Goal: Check status: Check status

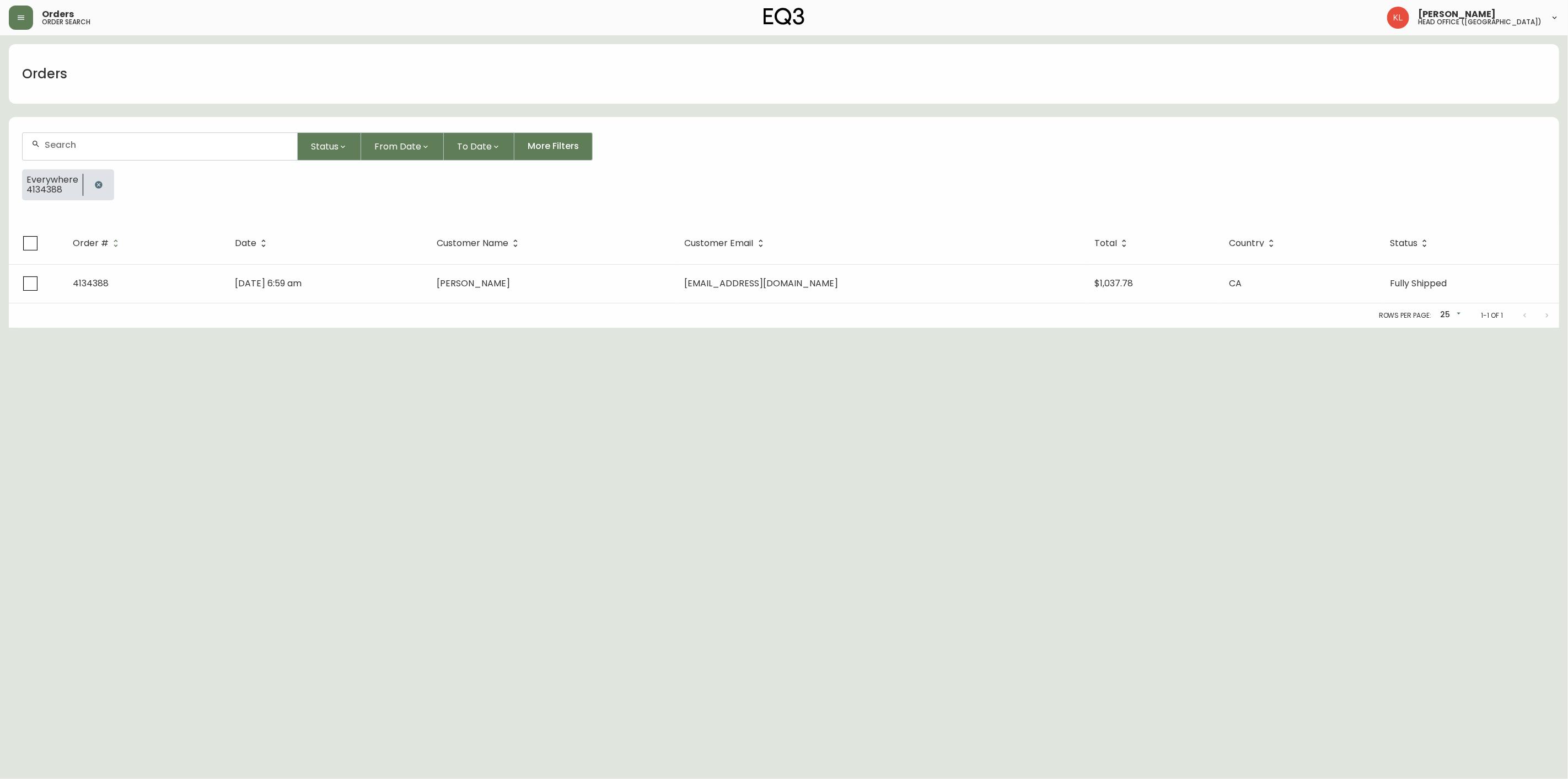
click at [116, 177] on div "Everywhere 4134388" at bounding box center [784, 189] width 1524 height 40
drag, startPoint x: 106, startPoint y: 188, endPoint x: 111, endPoint y: 147, distance: 41.3
click at [103, 185] on button "button" at bounding box center [98, 184] width 22 height 22
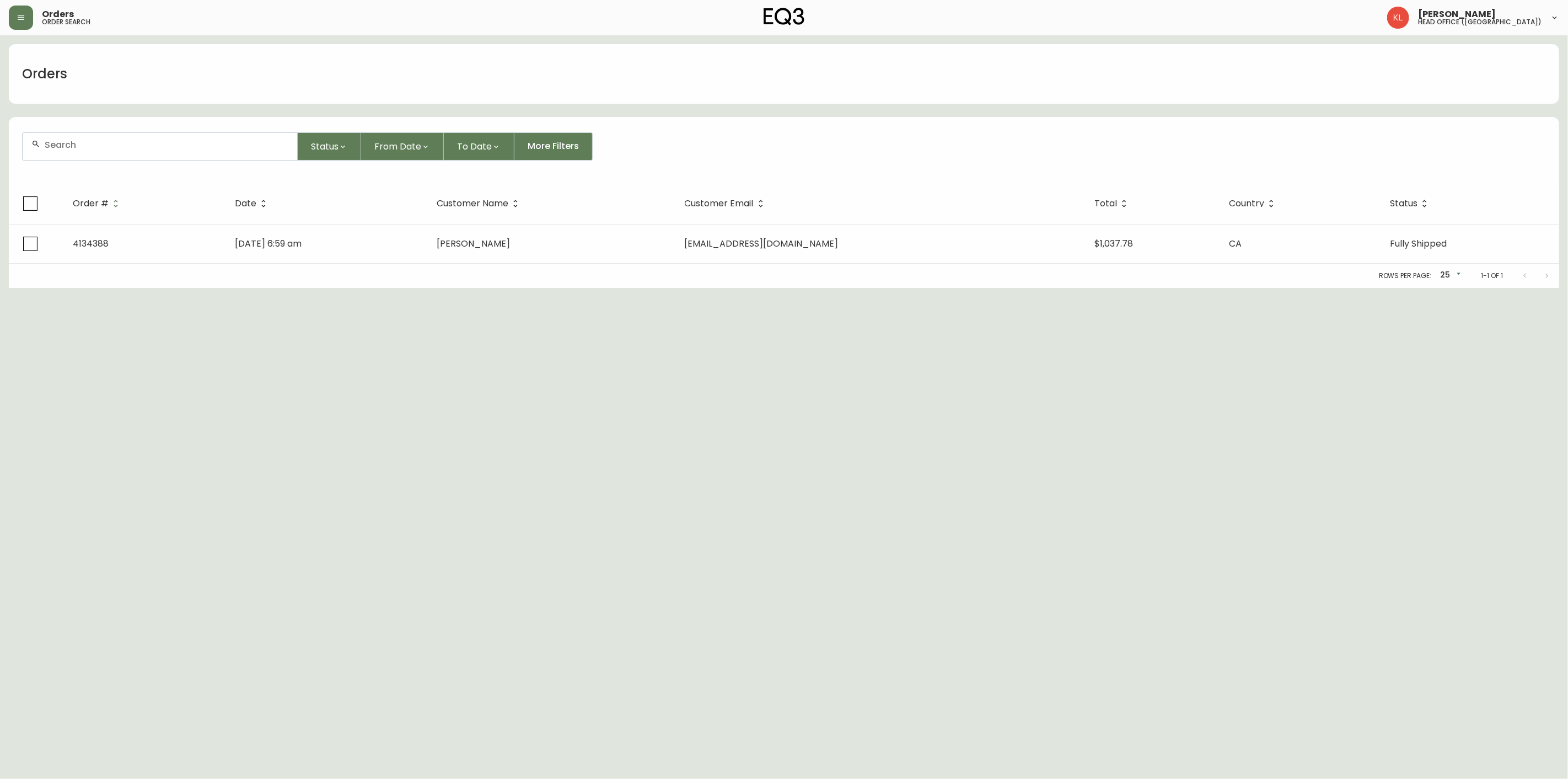
click at [118, 142] on input "text" at bounding box center [166, 144] width 243 height 11
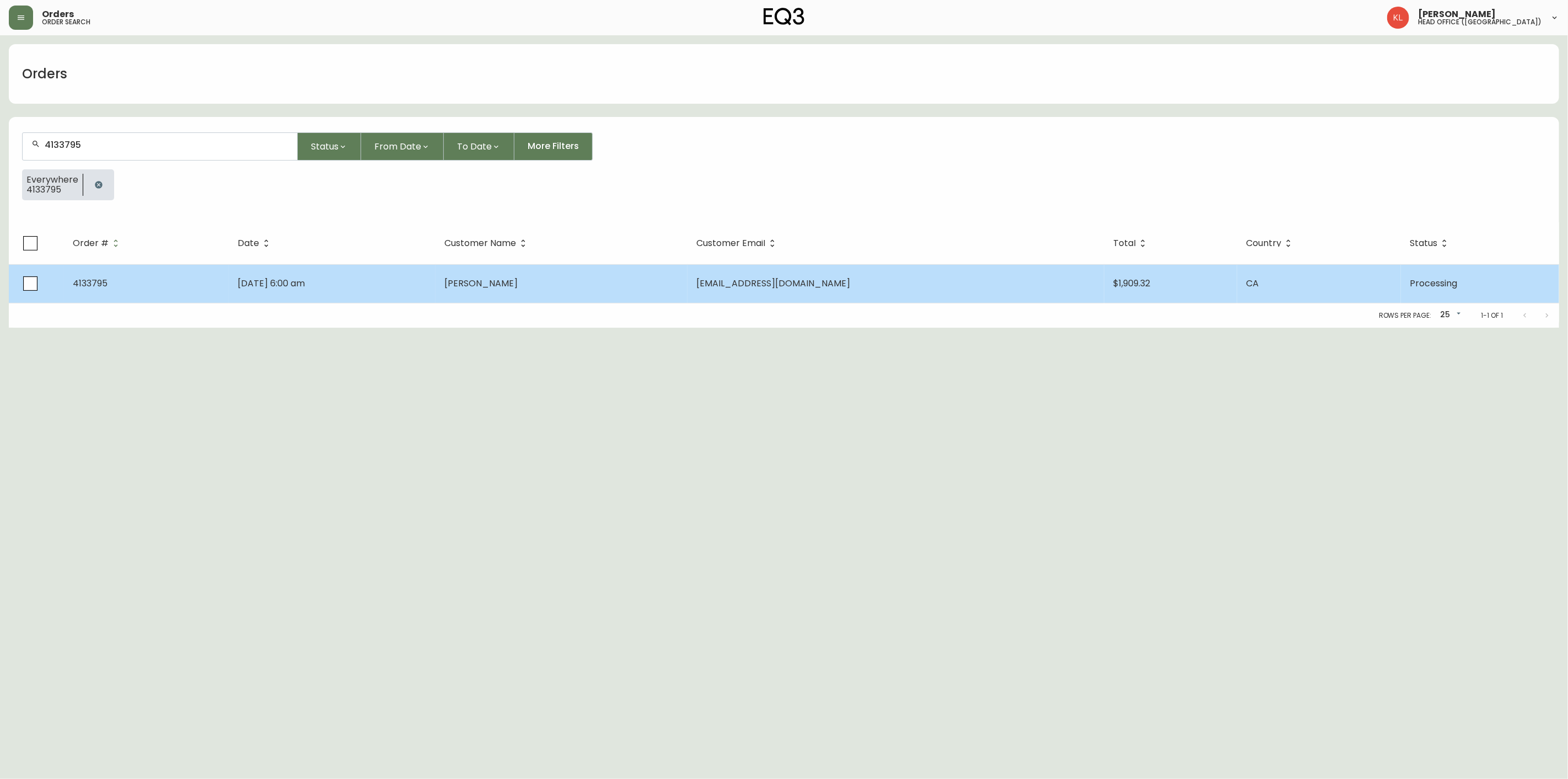
type input "4133795"
click at [500, 280] on td "[PERSON_NAME]" at bounding box center [561, 284] width 252 height 39
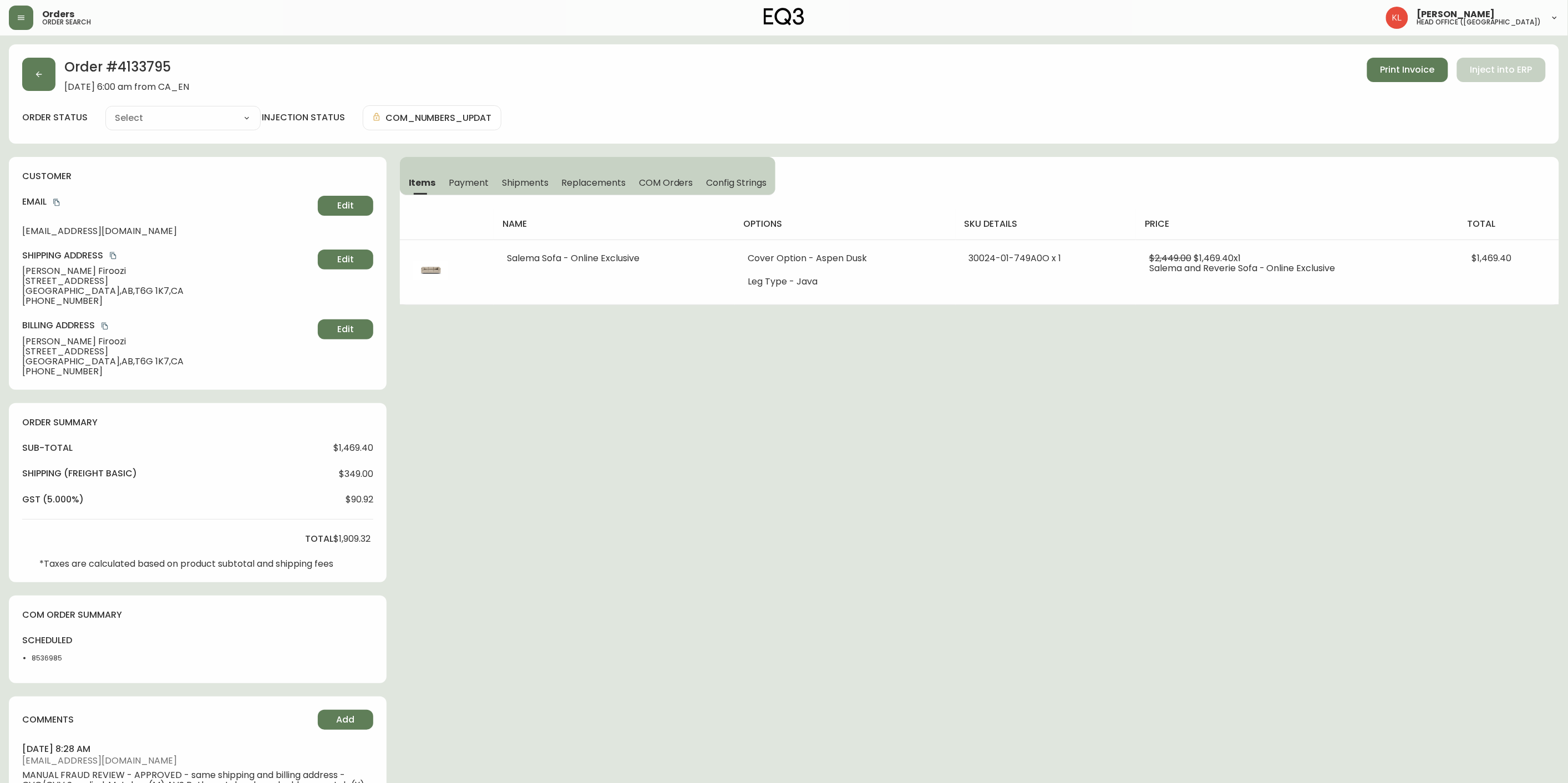
type input "Processing"
select select "PROCESSING"
